Goal: Information Seeking & Learning: Learn about a topic

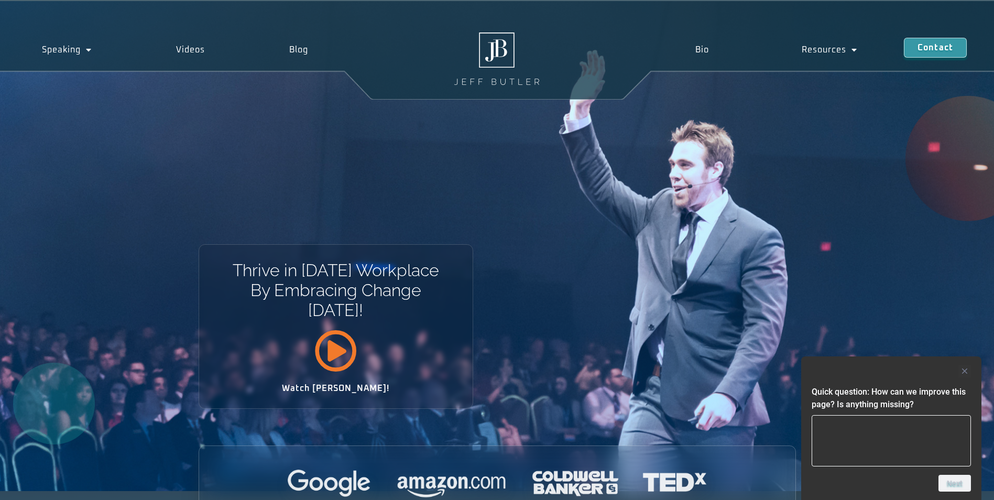
click at [341, 353] on icon at bounding box center [335, 350] width 42 height 42
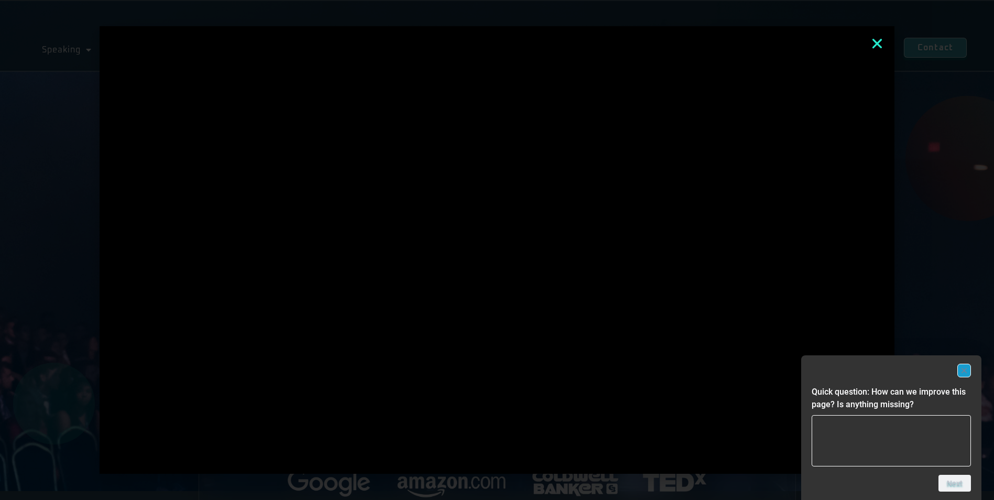
click at [968, 369] on rect "Hide survey" at bounding box center [964, 370] width 13 height 13
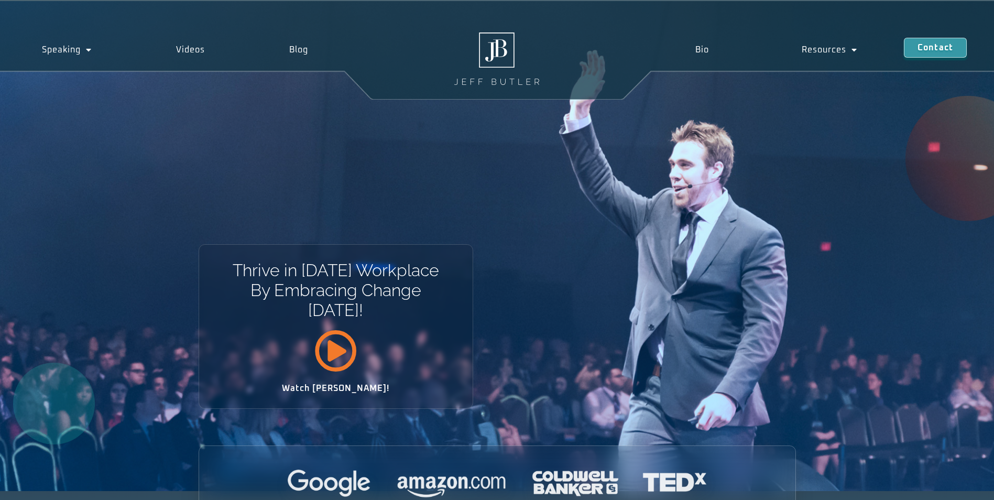
click at [319, 337] on icon at bounding box center [335, 350] width 42 height 42
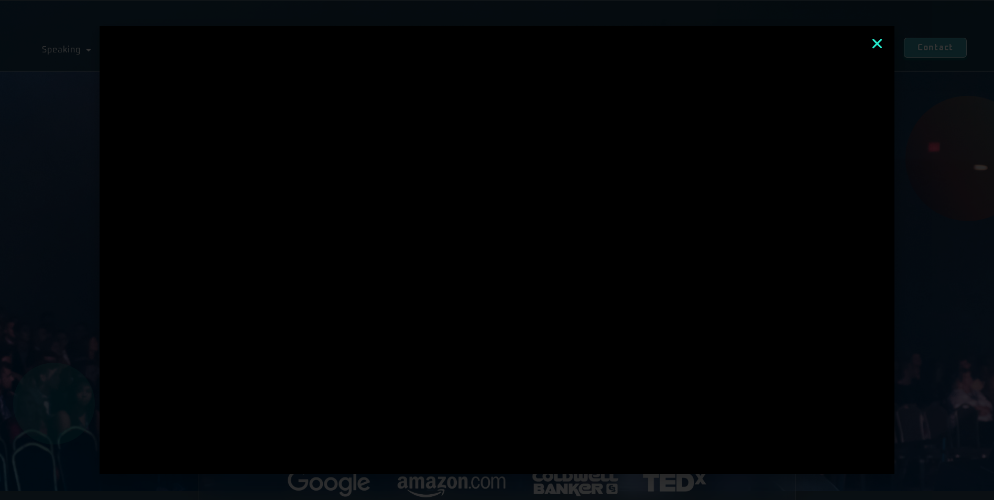
click at [880, 40] on icon "Close" at bounding box center [877, 44] width 14 height 14
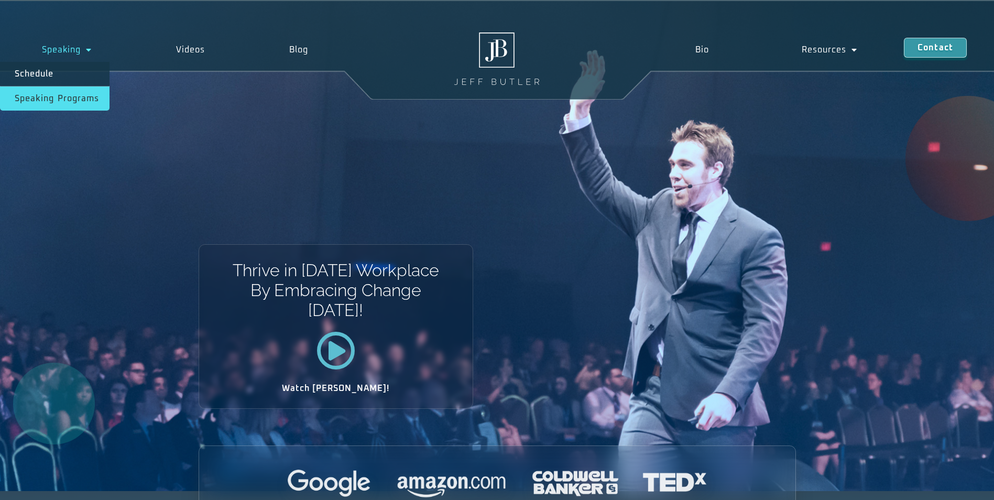
click at [64, 96] on link "Speaking Programs" at bounding box center [54, 98] width 109 height 24
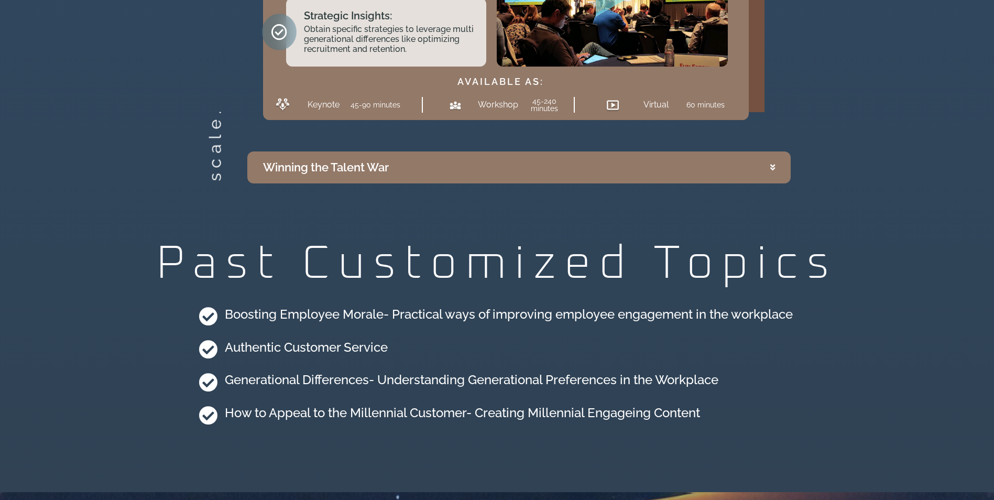
scroll to position [2724, 0]
